Goal: Task Accomplishment & Management: Manage account settings

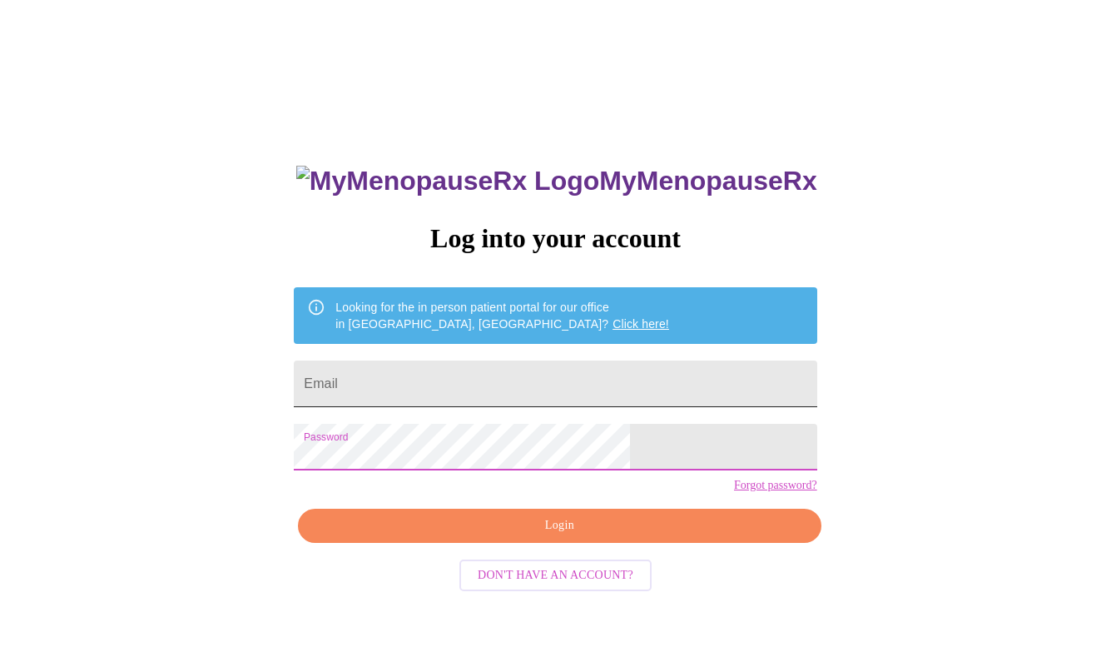
click at [479, 378] on input "Email" at bounding box center [555, 383] width 523 height 47
